Goal: Task Accomplishment & Management: Manage account settings

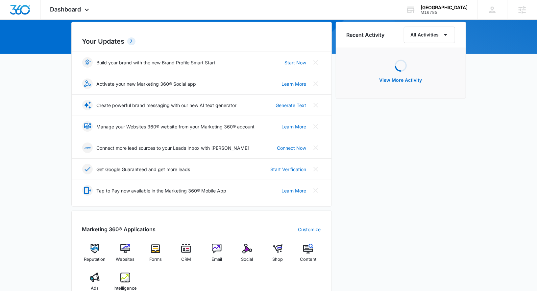
scroll to position [65, 0]
click at [248, 250] on img at bounding box center [247, 248] width 10 height 10
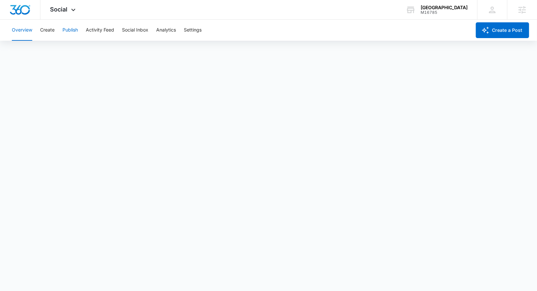
click at [74, 33] on button "Publish" at bounding box center [69, 30] width 15 height 21
click at [49, 28] on button "Create" at bounding box center [47, 30] width 14 height 21
click at [65, 51] on button "Approvals" at bounding box center [64, 50] width 22 height 18
click at [70, 34] on button "Publish" at bounding box center [69, 30] width 15 height 21
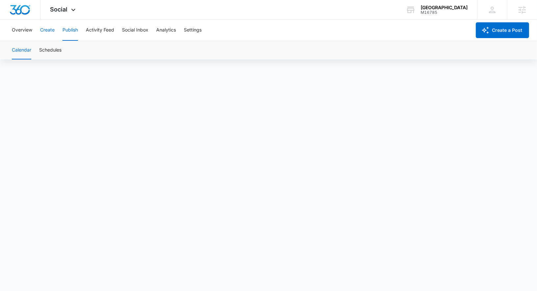
click at [46, 25] on button "Create" at bounding box center [47, 30] width 14 height 21
click at [73, 49] on button "Approvals" at bounding box center [64, 50] width 22 height 18
click at [77, 31] on button "Publish" at bounding box center [69, 30] width 15 height 21
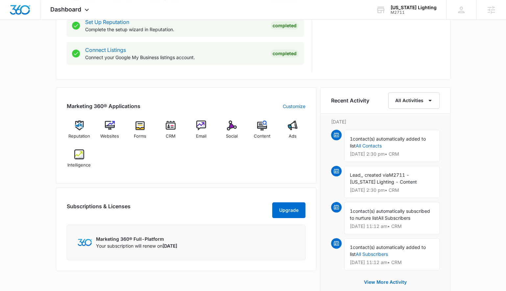
scroll to position [285, 0]
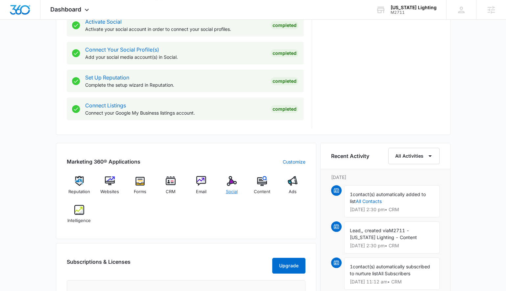
click at [228, 182] on img at bounding box center [232, 181] width 10 height 10
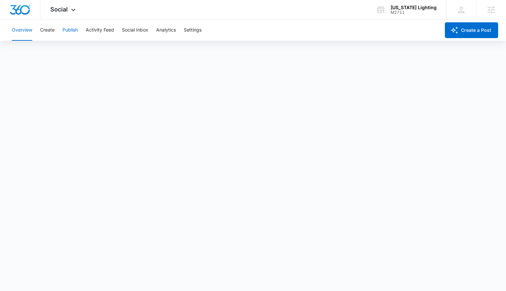
click at [68, 29] on button "Publish" at bounding box center [69, 30] width 15 height 21
click at [53, 31] on button "Create" at bounding box center [47, 30] width 14 height 21
click at [68, 45] on button "Approvals" at bounding box center [64, 50] width 22 height 18
click at [69, 27] on button "Publish" at bounding box center [69, 30] width 15 height 21
click at [50, 31] on button "Create" at bounding box center [47, 30] width 14 height 21
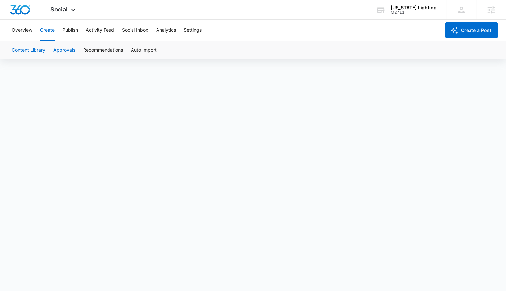
click at [70, 49] on button "Approvals" at bounding box center [64, 50] width 22 height 18
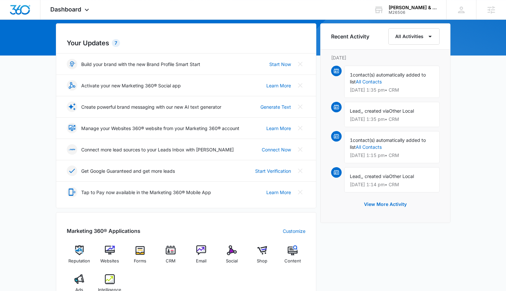
scroll to position [64, 0]
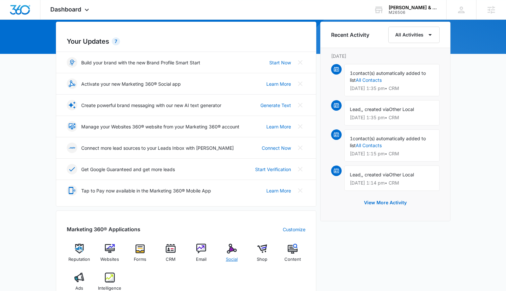
click at [236, 250] on div "Social" at bounding box center [231, 256] width 25 height 24
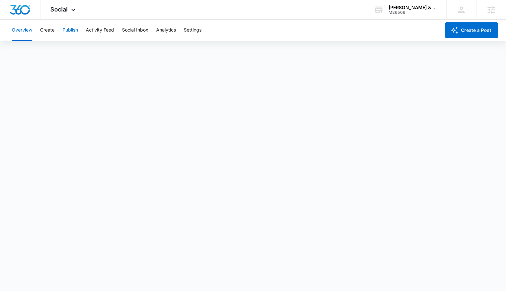
click at [74, 29] on button "Publish" at bounding box center [69, 30] width 15 height 21
click at [54, 33] on button "Create" at bounding box center [47, 30] width 14 height 21
click at [67, 47] on button "Approvals" at bounding box center [64, 50] width 22 height 18
click at [62, 29] on div "Overview Create Publish Activity Feed Social Inbox Analytics Settings" at bounding box center [224, 30] width 432 height 21
click at [68, 31] on button "Publish" at bounding box center [69, 30] width 15 height 21
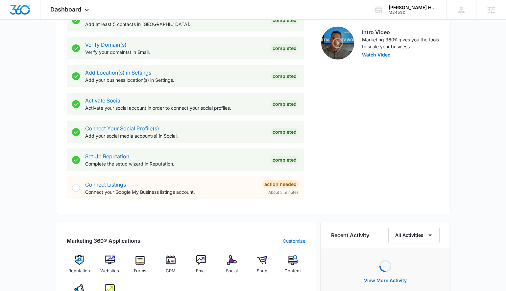
scroll to position [252, 0]
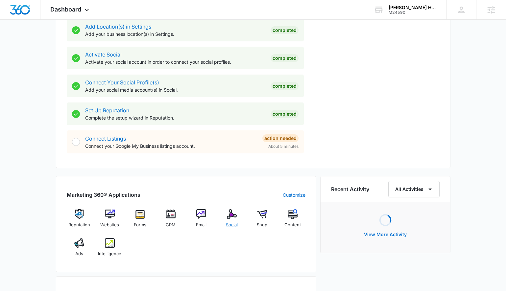
click at [231, 222] on span "Social" at bounding box center [232, 225] width 12 height 7
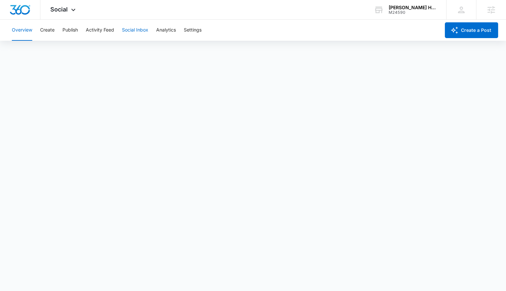
click at [144, 26] on button "Social Inbox" at bounding box center [135, 30] width 26 height 21
click at [59, 28] on div "Overview Create Publish Activity Feed Social Inbox Analytics Settings" at bounding box center [224, 30] width 432 height 21
click at [65, 28] on button "Publish" at bounding box center [69, 30] width 15 height 21
click at [41, 27] on button "Create" at bounding box center [47, 30] width 14 height 21
click at [69, 48] on button "Approvals" at bounding box center [64, 50] width 22 height 18
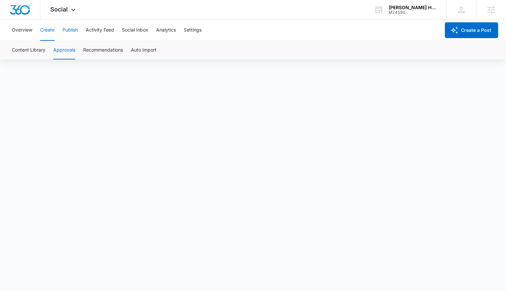
click at [69, 31] on button "Publish" at bounding box center [69, 30] width 15 height 21
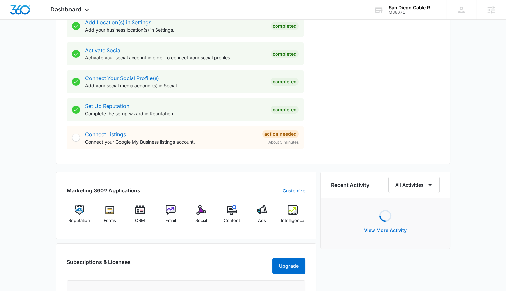
scroll to position [305, 0]
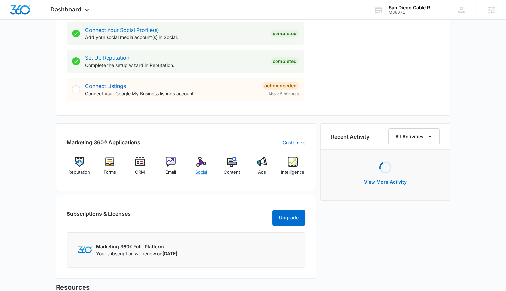
click at [200, 164] on img at bounding box center [201, 162] width 10 height 10
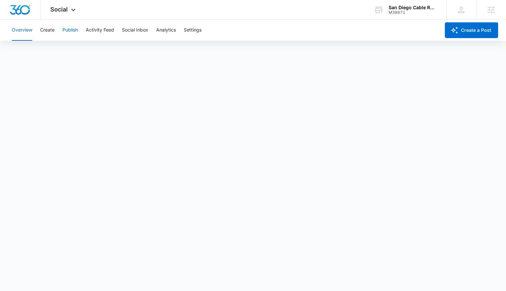
click at [70, 25] on button "Publish" at bounding box center [69, 30] width 15 height 21
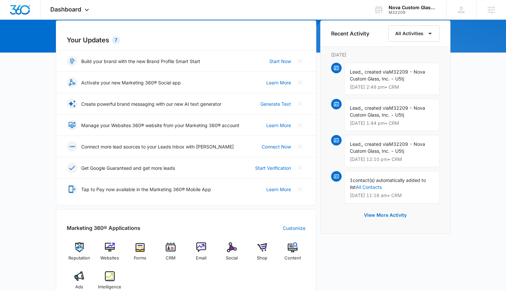
scroll to position [184, 0]
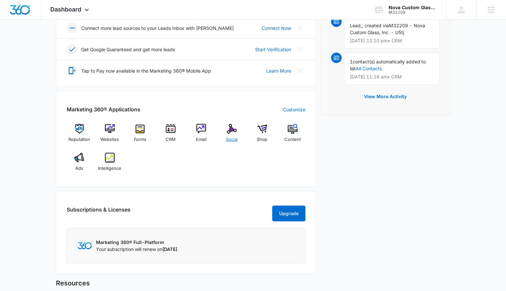
click at [234, 128] on img at bounding box center [232, 129] width 10 height 10
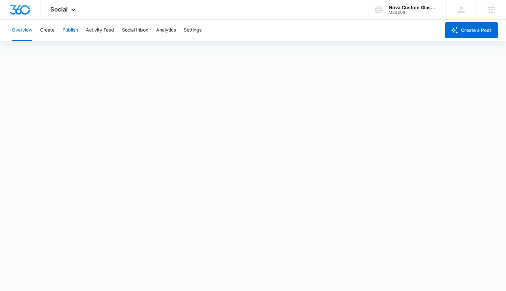
click at [63, 31] on button "Publish" at bounding box center [69, 30] width 15 height 21
click at [53, 32] on button "Create" at bounding box center [47, 30] width 14 height 21
click at [71, 25] on button "Publish" at bounding box center [69, 30] width 15 height 21
click at [56, 49] on button "Schedules" at bounding box center [50, 50] width 22 height 18
click at [49, 32] on button "Create" at bounding box center [47, 30] width 14 height 21
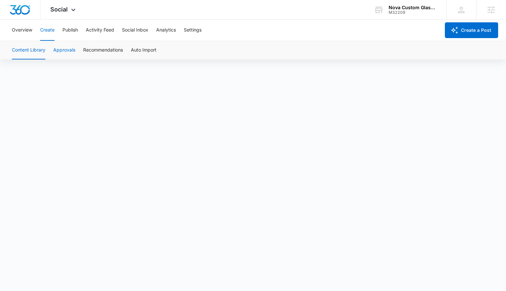
click at [63, 49] on button "Approvals" at bounding box center [64, 50] width 22 height 18
click at [78, 32] on button "Publish" at bounding box center [69, 30] width 15 height 21
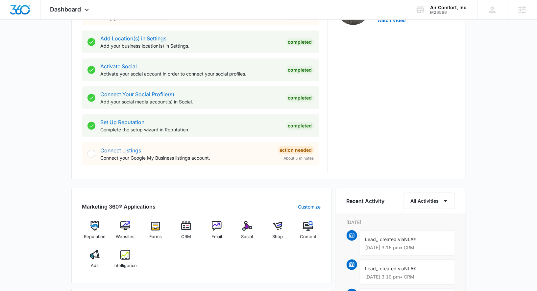
scroll to position [265, 0]
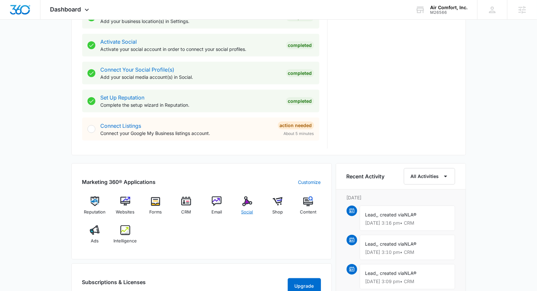
click at [244, 203] on img at bounding box center [247, 201] width 10 height 10
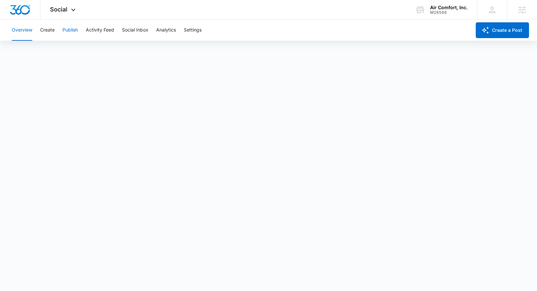
click at [69, 33] on button "Publish" at bounding box center [69, 30] width 15 height 21
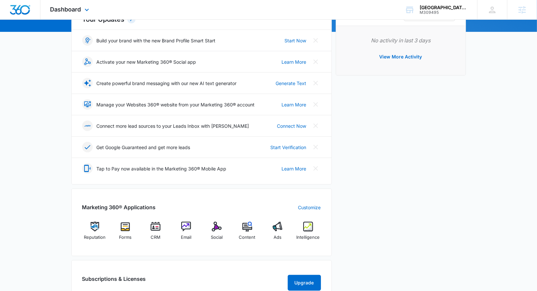
scroll to position [89, 0]
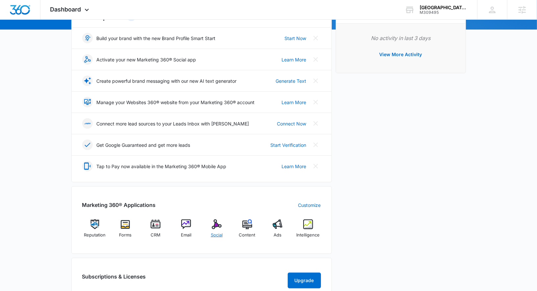
click at [217, 227] on img at bounding box center [217, 224] width 10 height 10
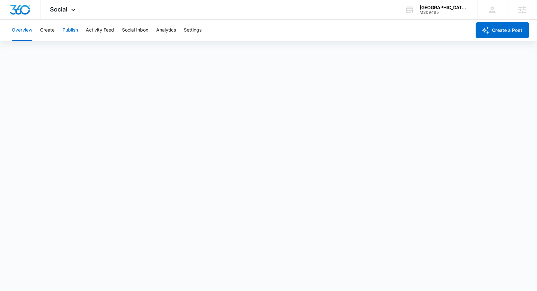
click at [72, 29] on button "Publish" at bounding box center [69, 30] width 15 height 21
click at [174, 31] on button "Analytics" at bounding box center [166, 30] width 20 height 21
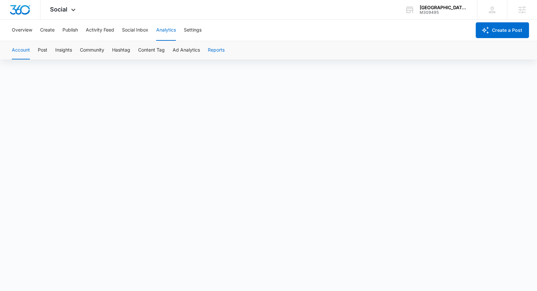
click at [213, 50] on button "Reports" at bounding box center [216, 50] width 17 height 18
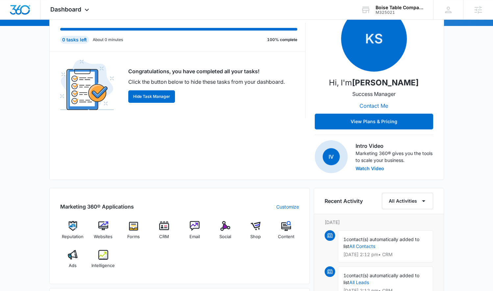
scroll to position [93, 0]
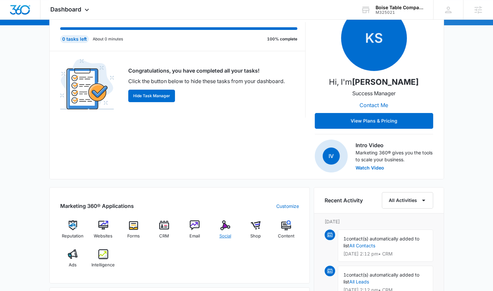
click at [226, 225] on img at bounding box center [225, 225] width 10 height 10
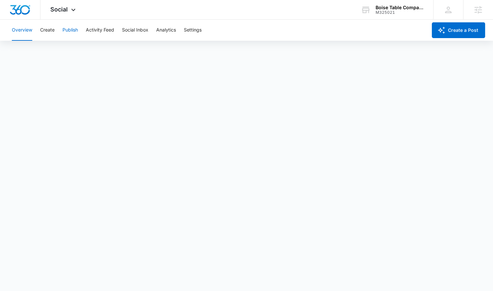
click at [68, 28] on button "Publish" at bounding box center [69, 30] width 15 height 21
click at [181, 28] on div "Overview Create Publish Activity Feed Social Inbox Analytics Settings" at bounding box center [217, 30] width 419 height 21
click at [162, 32] on button "Analytics" at bounding box center [166, 30] width 20 height 21
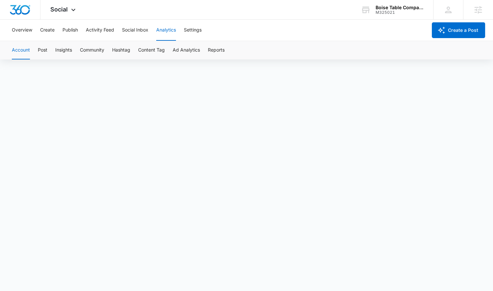
click at [169, 31] on button "Analytics" at bounding box center [166, 30] width 20 height 21
click at [210, 46] on button "Reports" at bounding box center [216, 50] width 17 height 18
click at [45, 51] on button "Post" at bounding box center [43, 50] width 10 height 18
click at [70, 28] on button "Publish" at bounding box center [69, 30] width 15 height 21
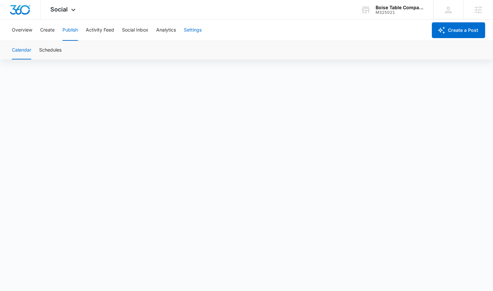
click at [196, 27] on button "Settings" at bounding box center [193, 30] width 18 height 21
click at [169, 30] on button "Analytics" at bounding box center [166, 30] width 20 height 21
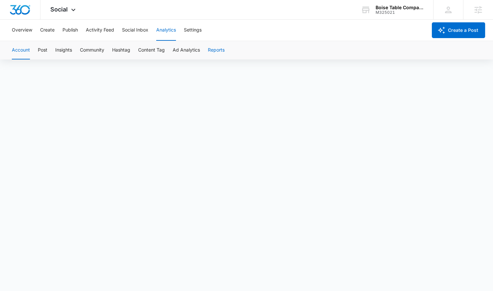
click at [218, 47] on button "Reports" at bounding box center [216, 50] width 17 height 18
click at [47, 48] on div "Account Post Insights Community Hashtag Content Tag Ad Analytics Reports" at bounding box center [246, 50] width 477 height 18
click at [47, 51] on button "Post" at bounding box center [43, 50] width 10 height 18
click at [68, 30] on button "Publish" at bounding box center [69, 30] width 15 height 21
